Goal: Obtain resource: Obtain resource

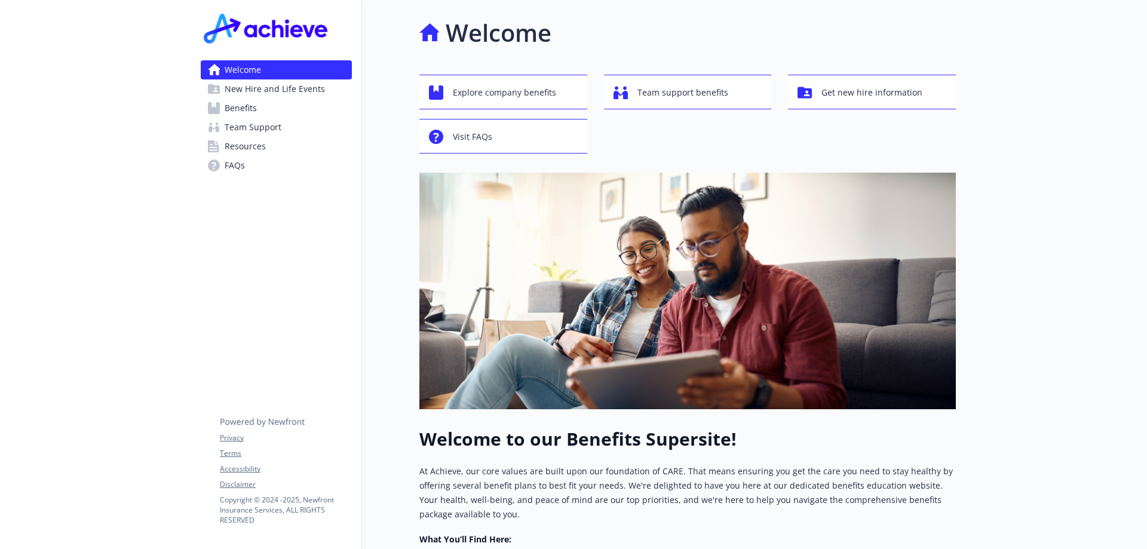
click at [268, 109] on link "Benefits" at bounding box center [276, 108] width 151 height 19
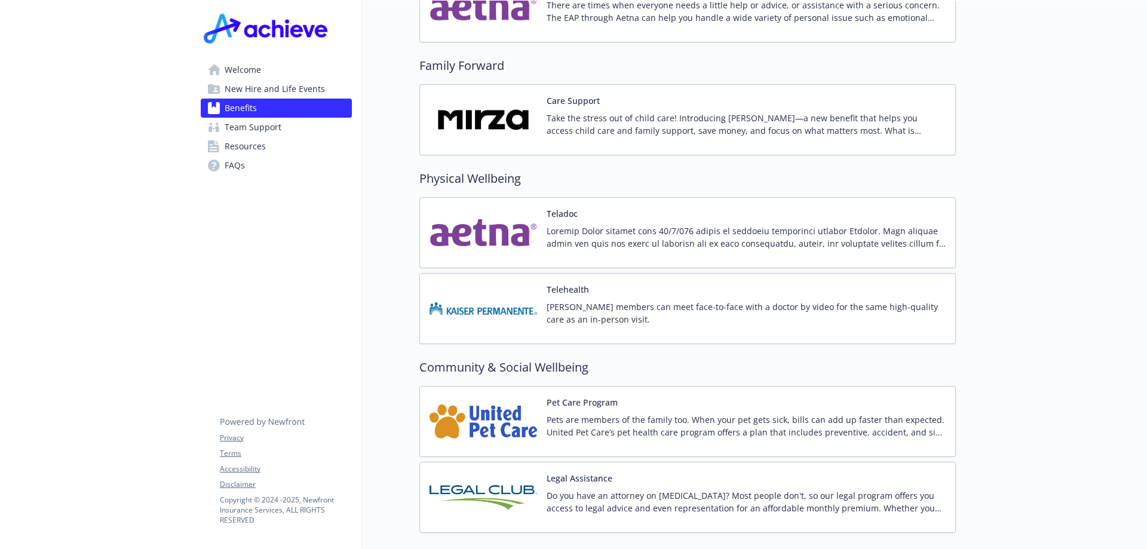
scroll to position [2396, 0]
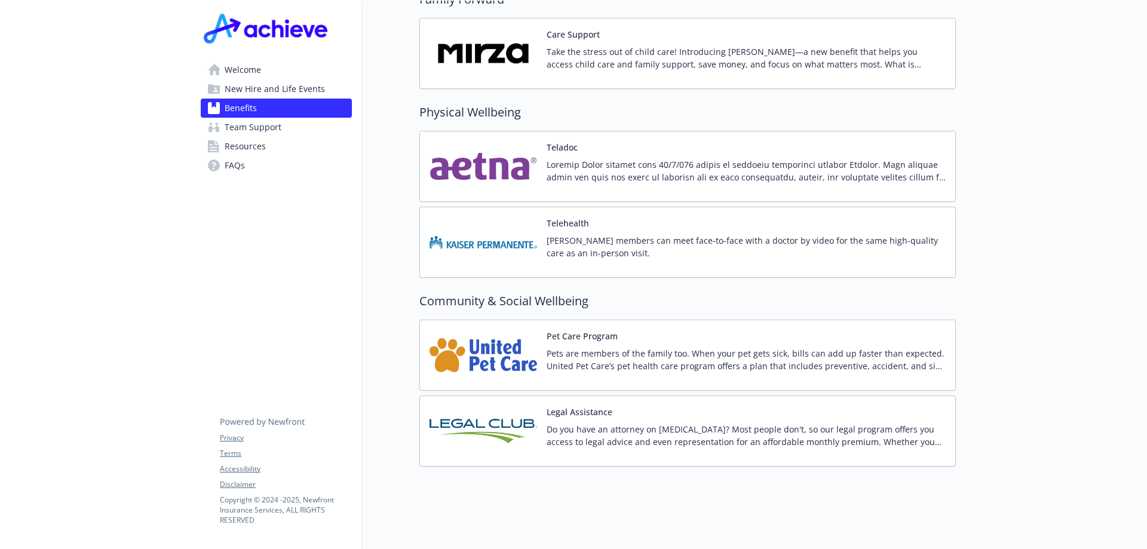
click at [554, 347] on p "Pets are members of the family too. When your pet gets sick, bills can add up f…" at bounding box center [746, 359] width 399 height 25
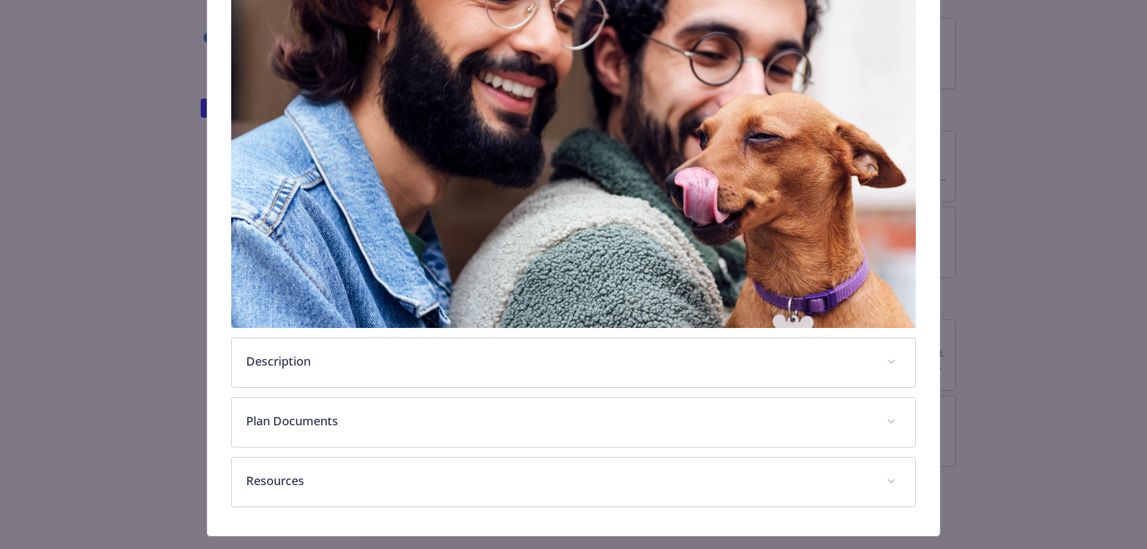
scroll to position [262, 0]
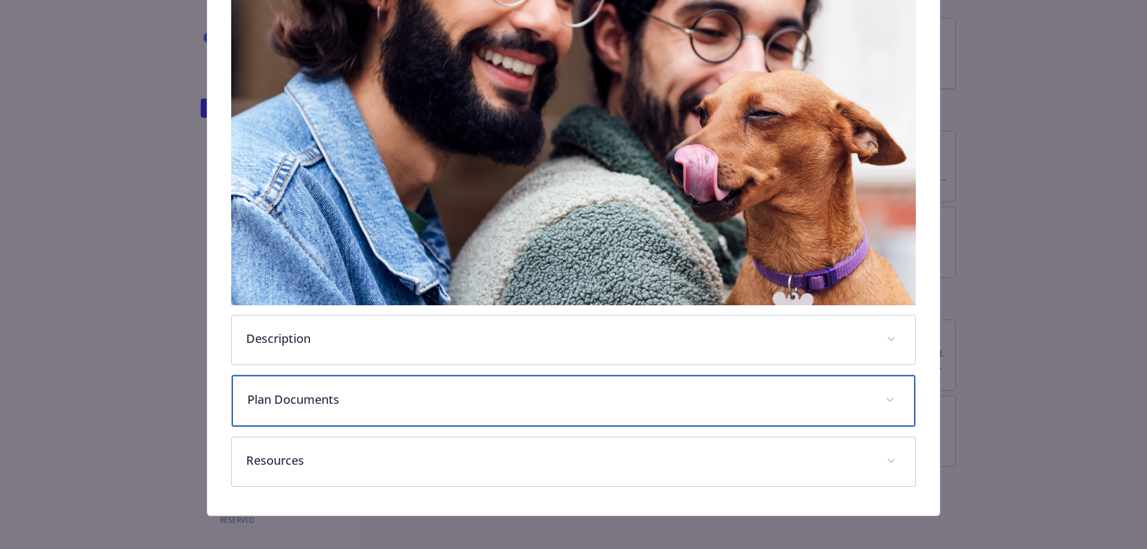
click at [867, 382] on div "Plan Documents" at bounding box center [574, 400] width 684 height 51
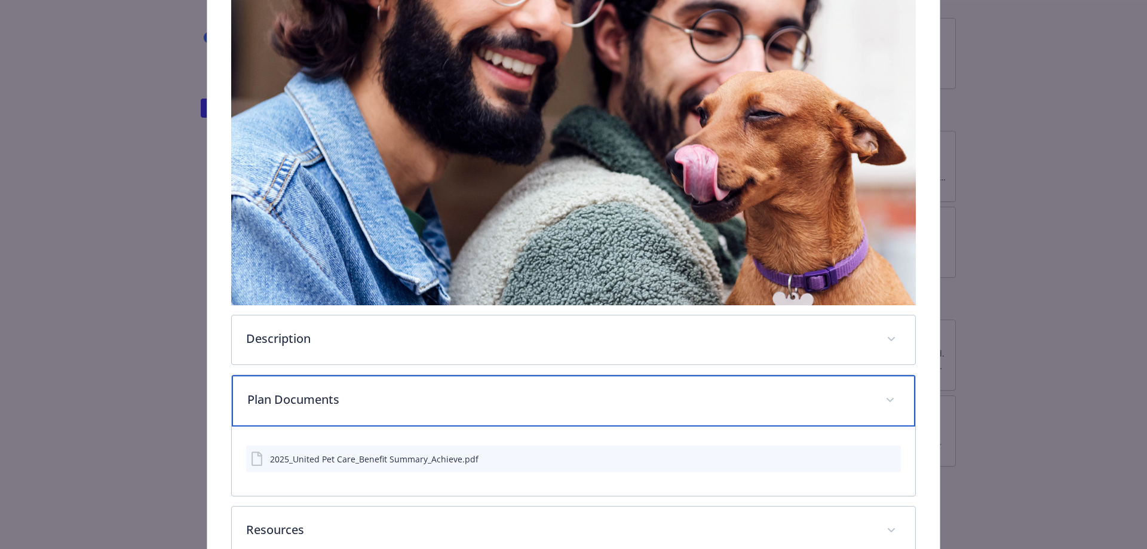
scroll to position [333, 0]
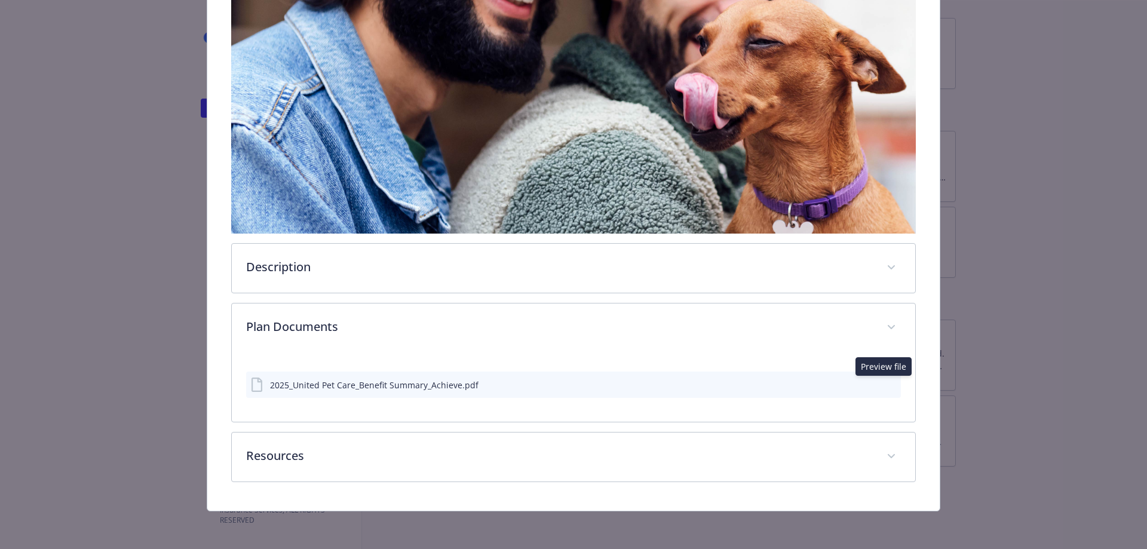
click at [884, 384] on icon "preview file" at bounding box center [889, 384] width 11 height 8
